Goal: Information Seeking & Learning: Check status

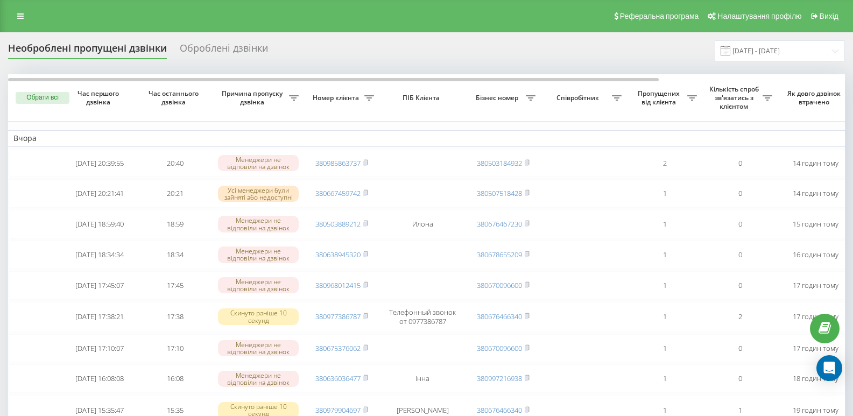
click at [23, 18] on icon at bounding box center [20, 16] width 6 height 8
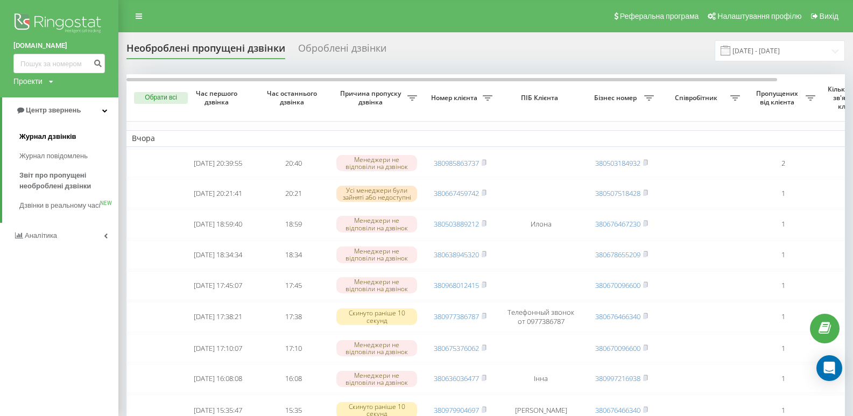
click at [55, 134] on span "Журнал дзвінків" at bounding box center [47, 136] width 57 height 11
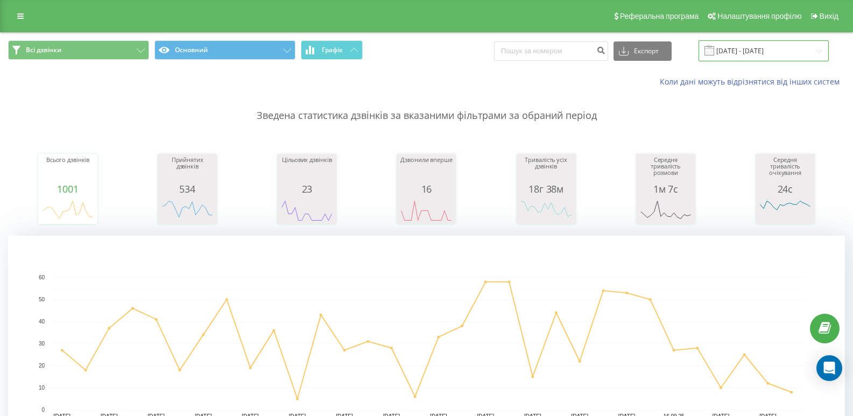
click at [817, 51] on input "[DATE] - [DATE]" at bounding box center [764, 50] width 130 height 21
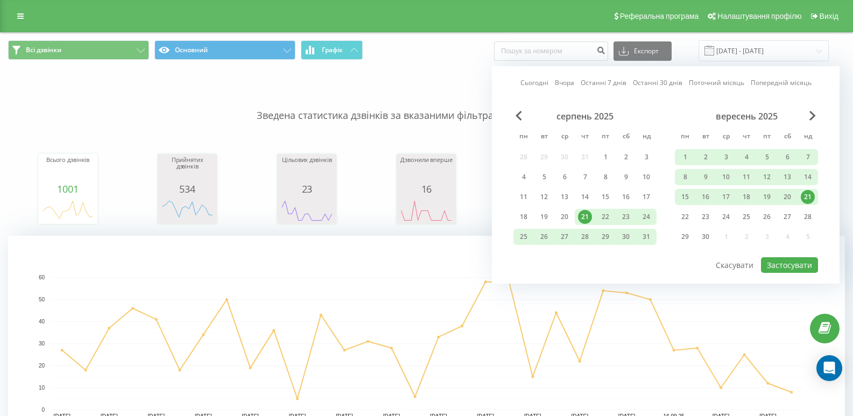
click at [807, 199] on div "21" at bounding box center [808, 197] width 14 height 14
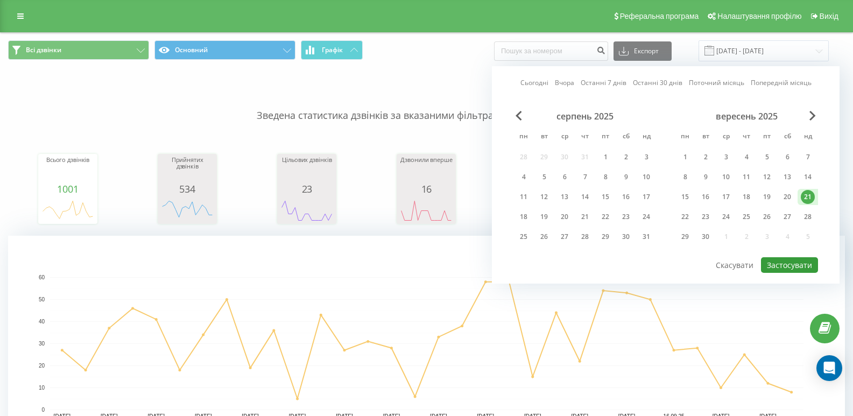
click at [791, 270] on button "Застосувати" at bounding box center [789, 265] width 57 height 16
type input "[DATE] - [DATE]"
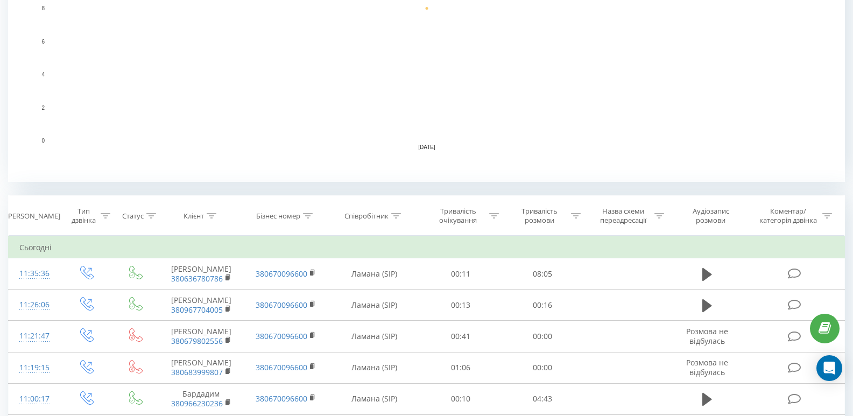
scroll to position [377, 0]
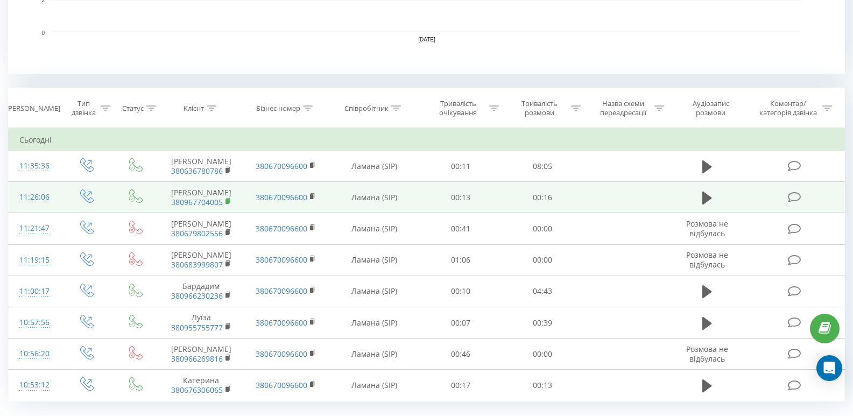
click at [227, 204] on rect at bounding box center [227, 201] width 3 height 5
